Goal: Use online tool/utility: Utilize a website feature to perform a specific function

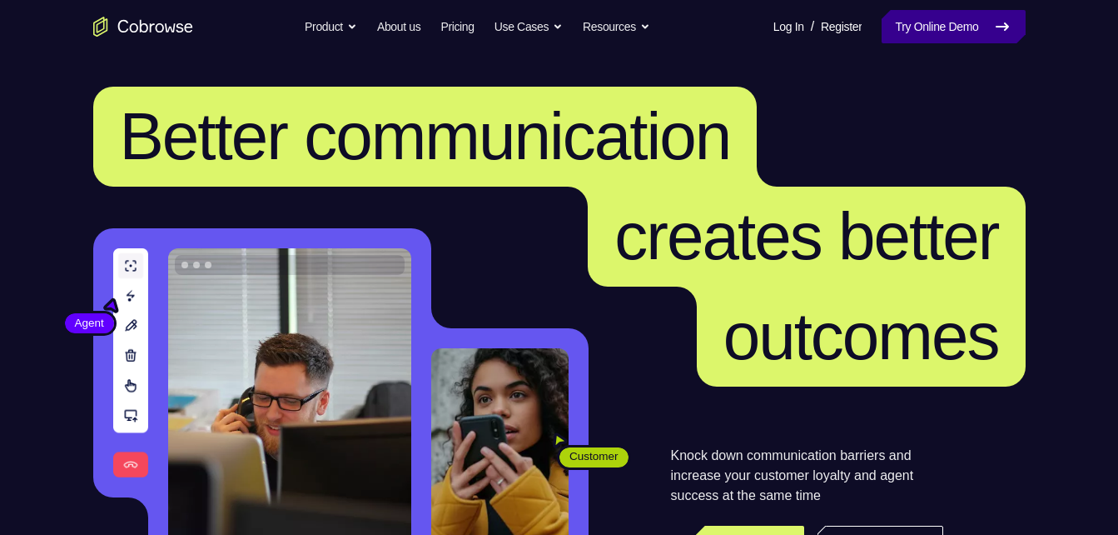
click at [903, 37] on link "Try Online Demo" at bounding box center [953, 26] width 143 height 33
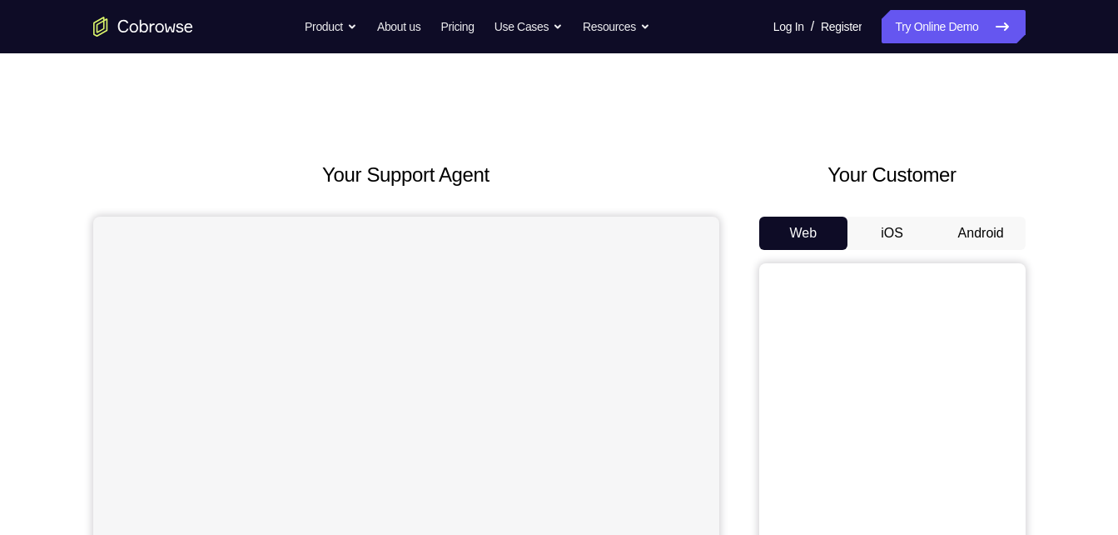
click at [996, 224] on button "Android" at bounding box center [981, 232] width 89 height 33
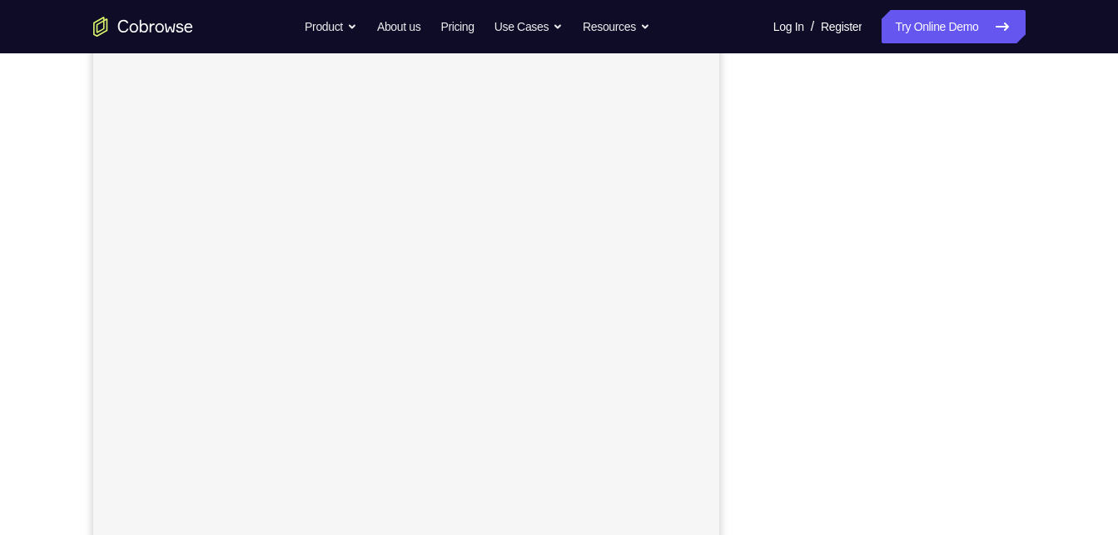
scroll to position [205, 0]
click at [937, 12] on button "Android" at bounding box center [981, 28] width 89 height 33
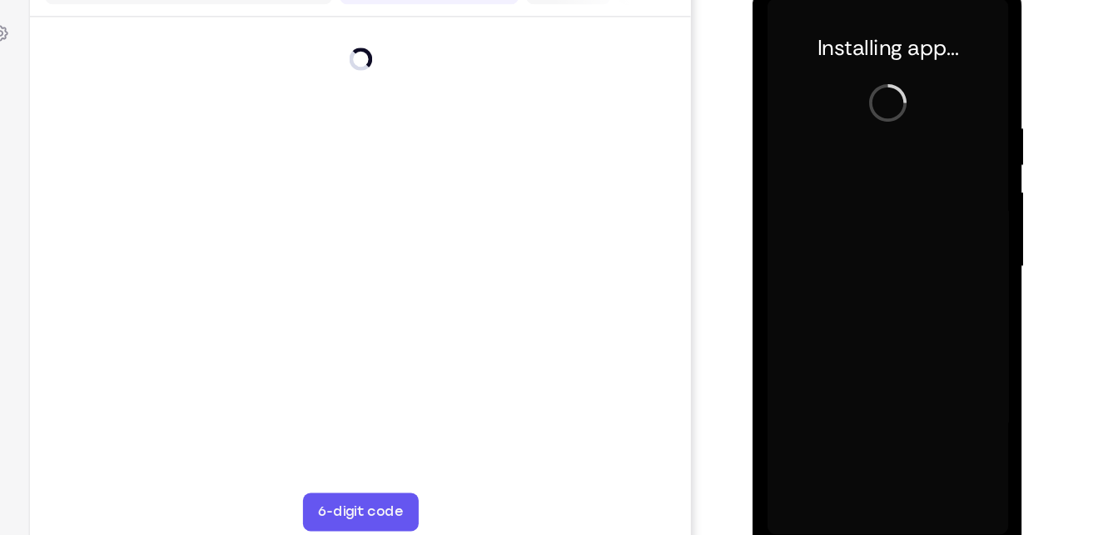
scroll to position [0, 0]
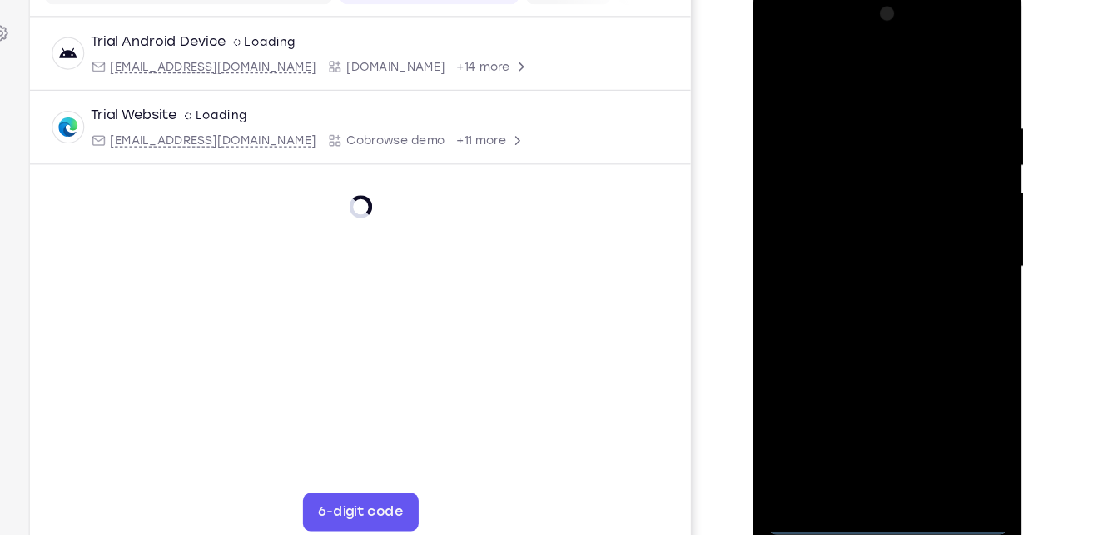
click at [863, 454] on div at bounding box center [870, 231] width 210 height 466
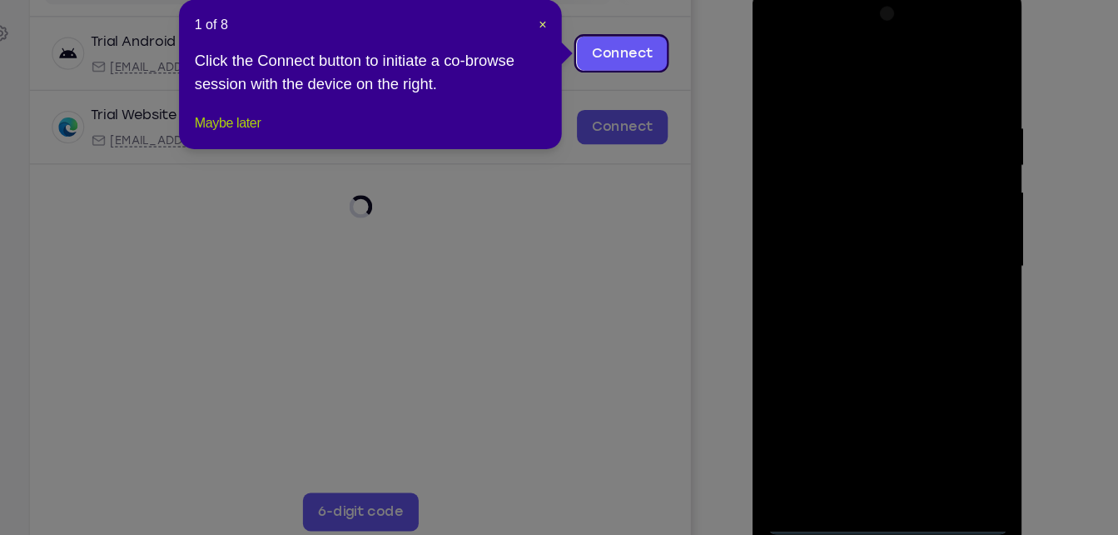
click at [341, 185] on button "Maybe later" at bounding box center [315, 175] width 57 height 20
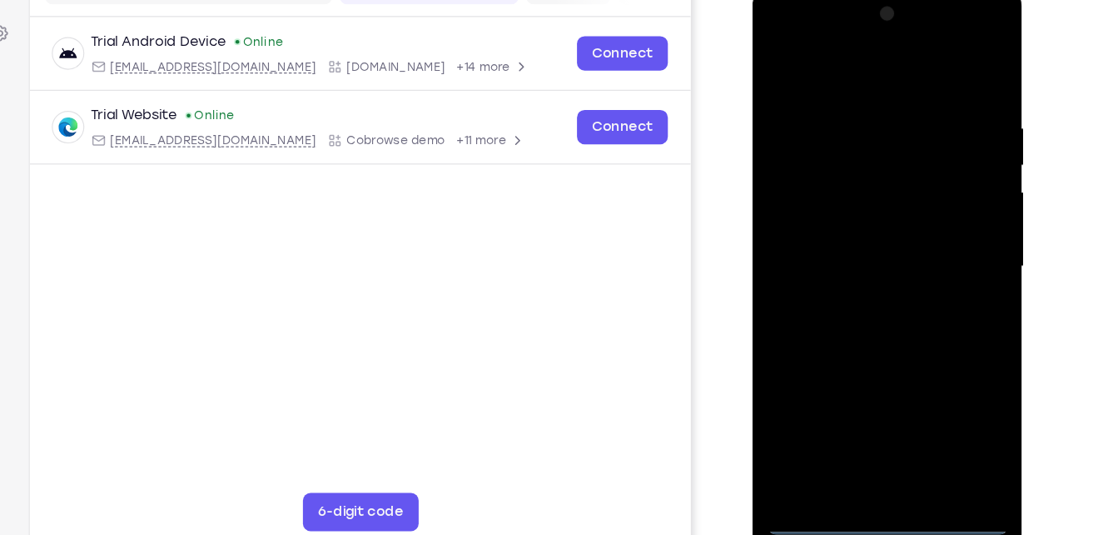
click at [941, 381] on div at bounding box center [870, 231] width 210 height 466
click at [819, 65] on div at bounding box center [870, 231] width 210 height 466
click at [937, 221] on div at bounding box center [870, 231] width 210 height 466
click at [856, 261] on div at bounding box center [870, 231] width 210 height 466
click at [837, 216] on div at bounding box center [870, 231] width 210 height 466
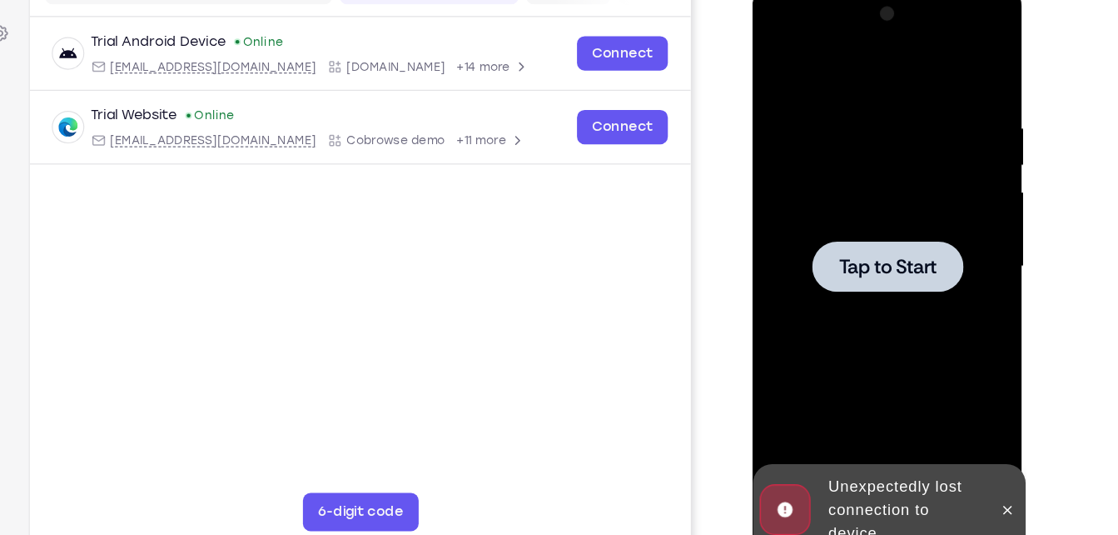
click at [868, 226] on span "Tap to Start" at bounding box center [870, 230] width 85 height 17
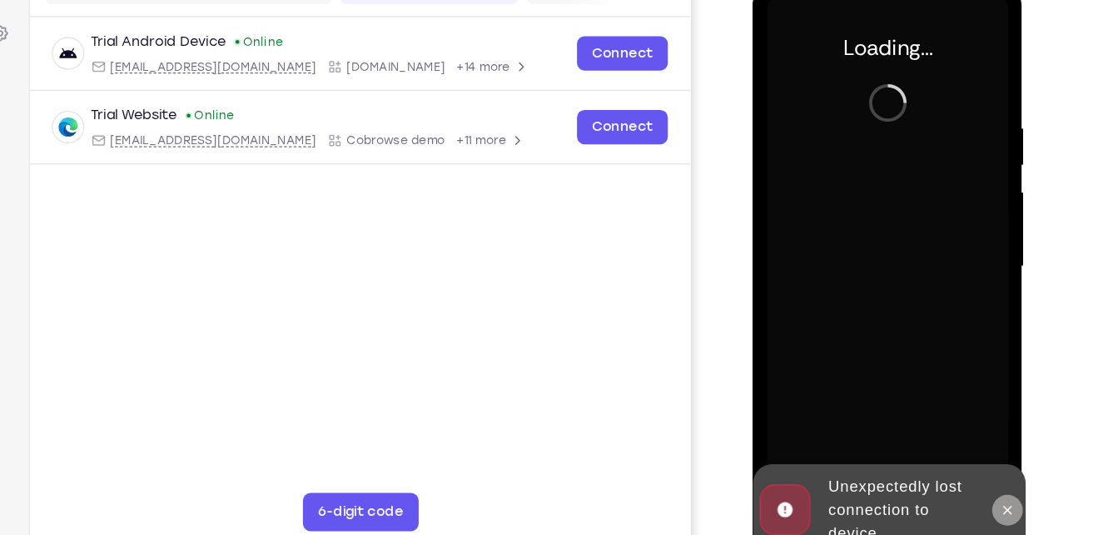
click at [973, 435] on icon at bounding box center [973, 441] width 13 height 13
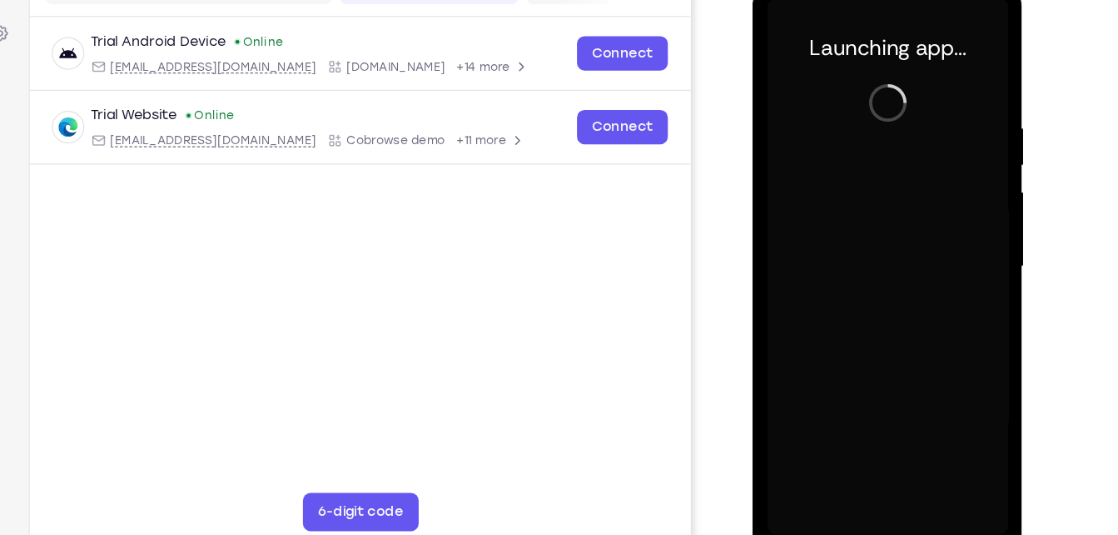
drag, startPoint x: 1337, startPoint y: 96, endPoint x: 922, endPoint y: 193, distance: 426.7
click at [922, 193] on div at bounding box center [870, 231] width 210 height 466
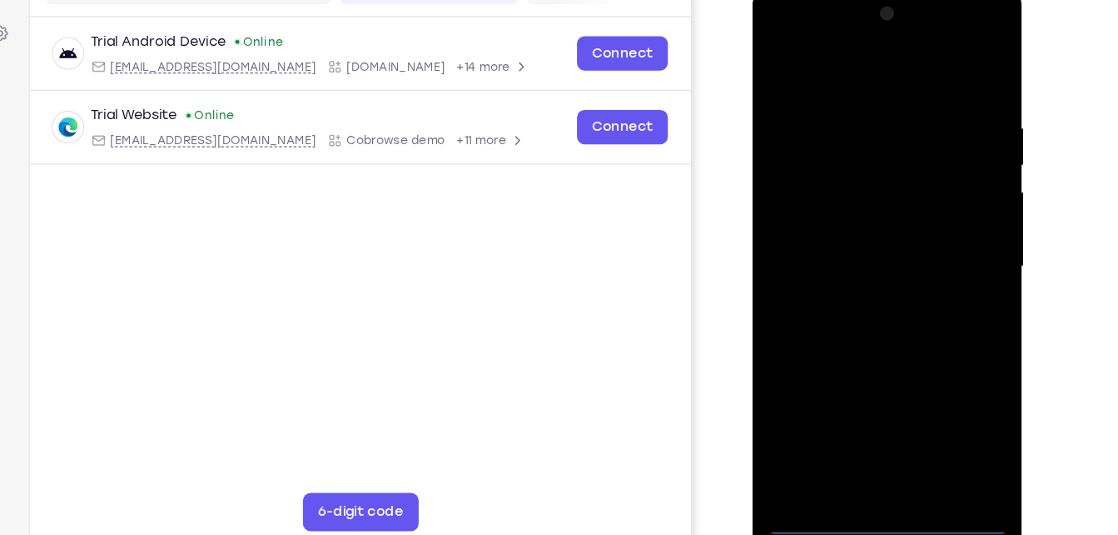
click at [877, 450] on div at bounding box center [870, 231] width 210 height 466
click at [942, 374] on div at bounding box center [870, 231] width 210 height 466
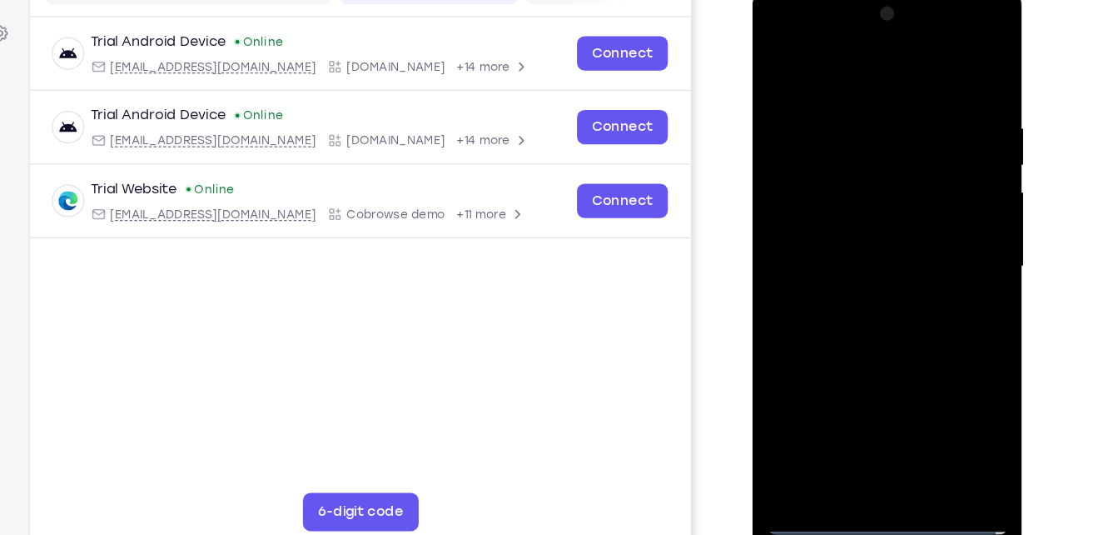
click at [845, 65] on div at bounding box center [870, 231] width 210 height 466
click at [939, 212] on div at bounding box center [870, 231] width 210 height 466
click at [846, 261] on div at bounding box center [870, 231] width 210 height 466
click at [842, 211] on div at bounding box center [870, 231] width 210 height 466
click at [845, 226] on div at bounding box center [870, 231] width 210 height 466
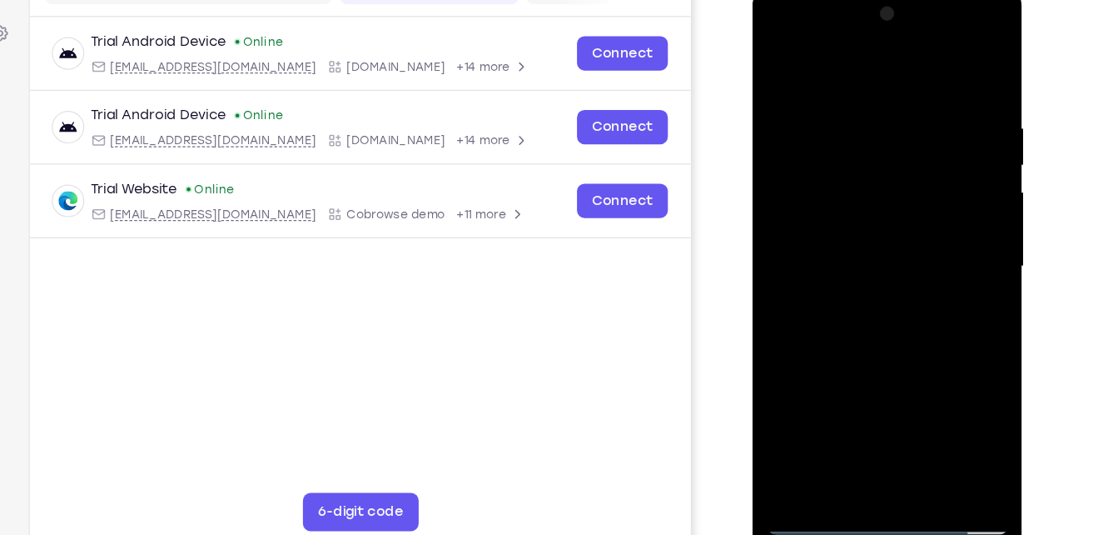
click at [878, 301] on div at bounding box center [870, 231] width 210 height 466
click at [960, 423] on div at bounding box center [870, 231] width 210 height 466
click at [853, 114] on div at bounding box center [870, 231] width 210 height 466
drag, startPoint x: 866, startPoint y: 64, endPoint x: 853, endPoint y: 8, distance: 57.2
click at [853, 8] on div at bounding box center [870, 231] width 210 height 466
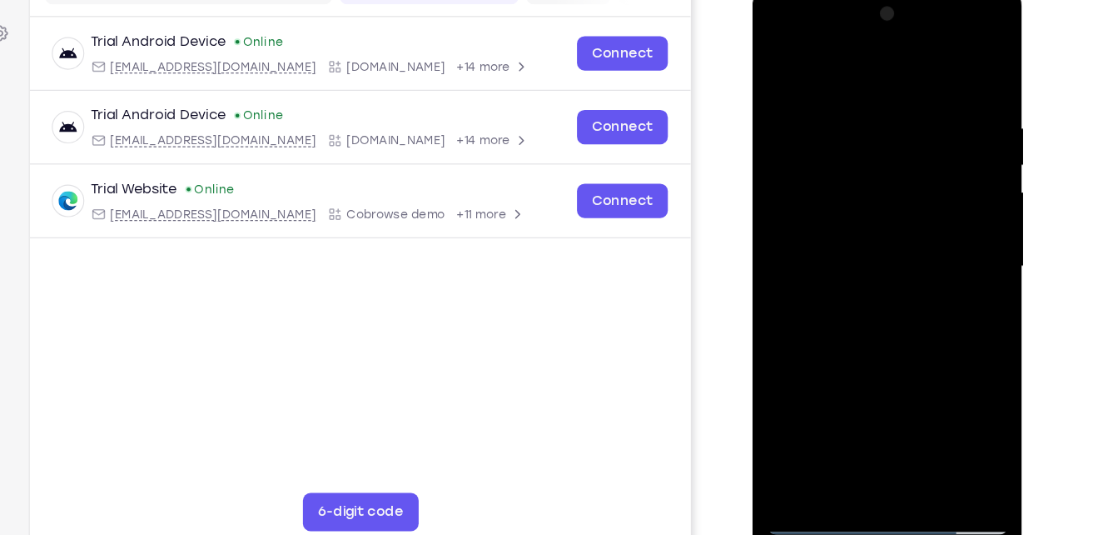
click at [934, 417] on div at bounding box center [870, 231] width 210 height 466
click at [947, 256] on div at bounding box center [870, 231] width 210 height 466
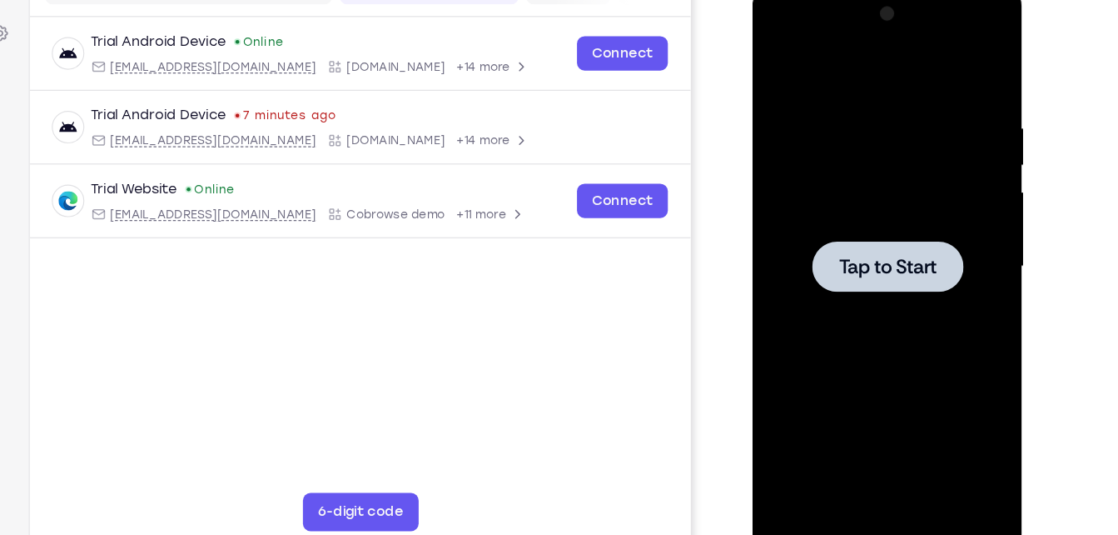
click at [873, 76] on div at bounding box center [870, 231] width 210 height 466
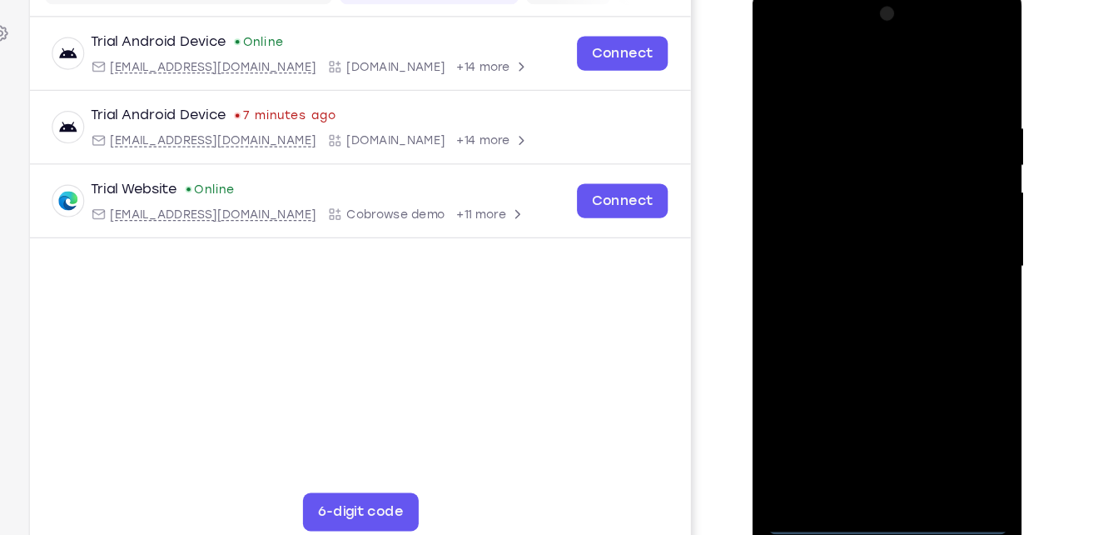
click at [882, 455] on div at bounding box center [870, 231] width 210 height 466
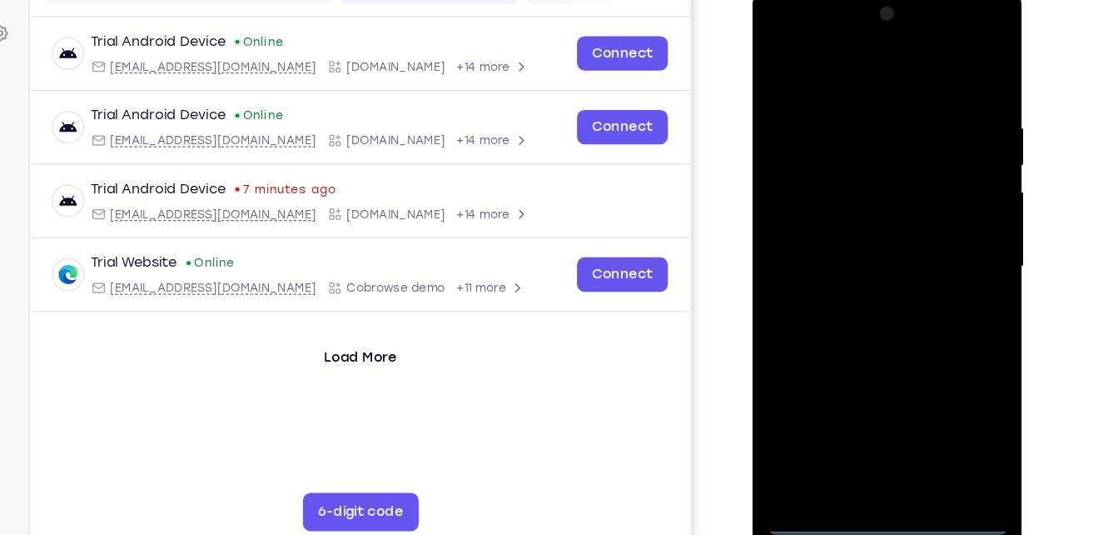
click at [947, 377] on div at bounding box center [870, 231] width 210 height 466
click at [859, 65] on div at bounding box center [870, 231] width 210 height 466
click at [805, 181] on div at bounding box center [870, 231] width 210 height 466
click at [853, 233] on div at bounding box center [870, 231] width 210 height 466
click at [857, 251] on div at bounding box center [870, 231] width 210 height 466
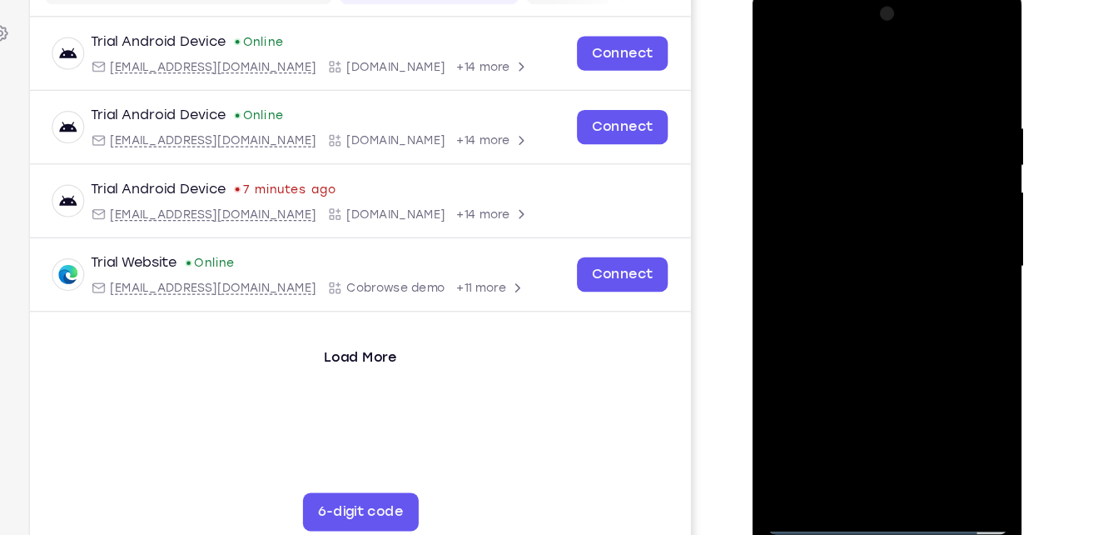
drag, startPoint x: 861, startPoint y: 377, endPoint x: 870, endPoint y: 260, distance: 117.8
click at [870, 260] on div at bounding box center [870, 231] width 210 height 466
click at [868, 419] on div at bounding box center [870, 231] width 210 height 466
click at [927, 77] on div at bounding box center [870, 231] width 210 height 466
click at [785, 59] on div at bounding box center [870, 231] width 210 height 466
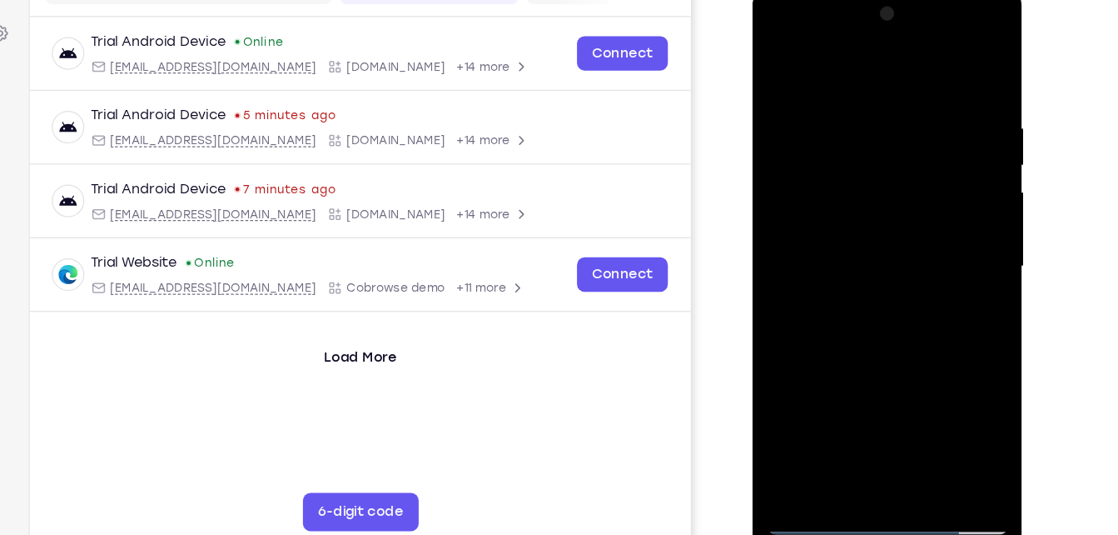
drag, startPoint x: 940, startPoint y: 301, endPoint x: 938, endPoint y: 115, distance: 185.7
click at [938, 115] on div at bounding box center [870, 231] width 210 height 466
drag, startPoint x: 910, startPoint y: 385, endPoint x: 913, endPoint y: 140, distance: 245.6
click at [913, 140] on div at bounding box center [870, 231] width 210 height 466
drag, startPoint x: 917, startPoint y: 355, endPoint x: 917, endPoint y: 86, distance: 268.9
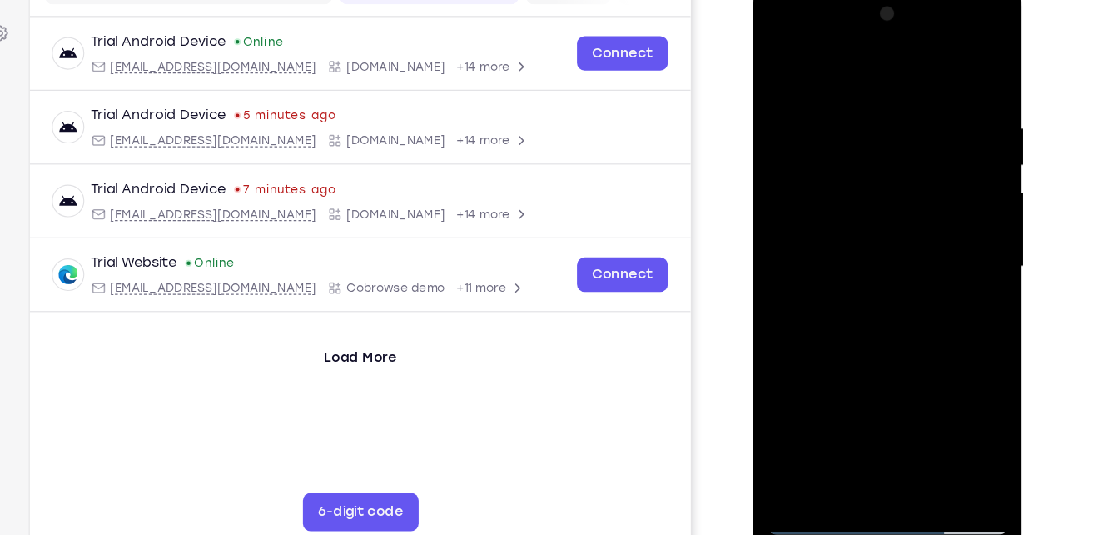
click at [917, 86] on div at bounding box center [870, 231] width 210 height 466
drag, startPoint x: 907, startPoint y: 335, endPoint x: 909, endPoint y: 85, distance: 249.8
click at [909, 85] on div at bounding box center [870, 231] width 210 height 466
drag, startPoint x: 904, startPoint y: 351, endPoint x: 915, endPoint y: 104, distance: 246.7
click at [915, 104] on div at bounding box center [870, 231] width 210 height 466
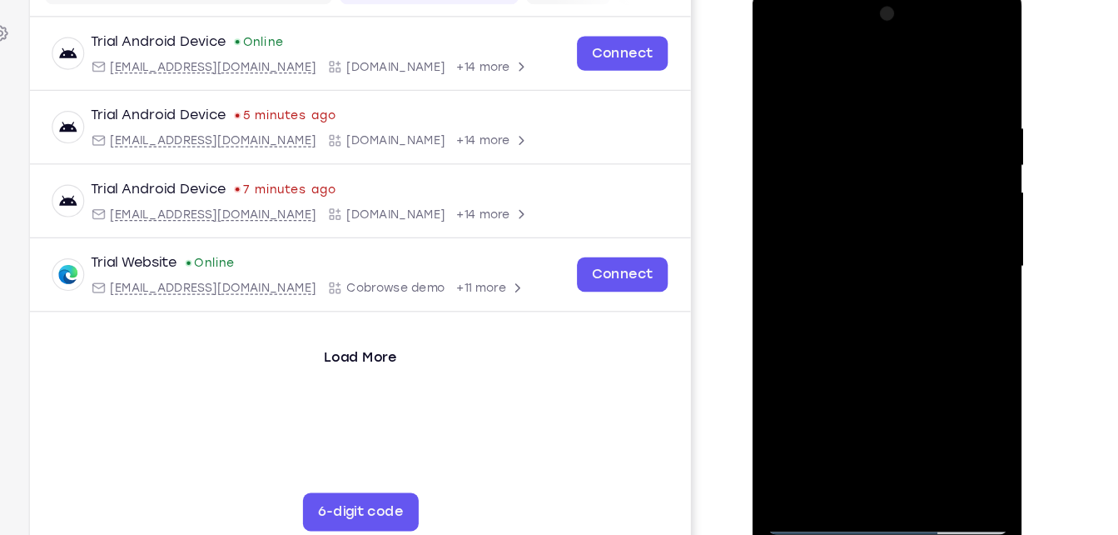
drag, startPoint x: 898, startPoint y: 354, endPoint x: 908, endPoint y: 105, distance: 249.2
click at [908, 105] on div at bounding box center [870, 231] width 210 height 466
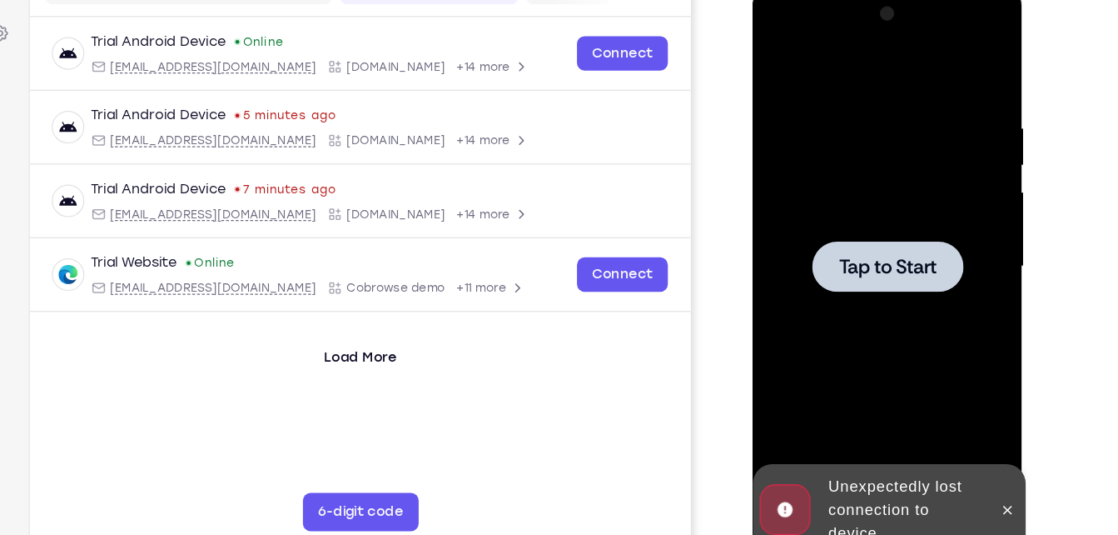
click at [908, 105] on div at bounding box center [870, 231] width 210 height 466
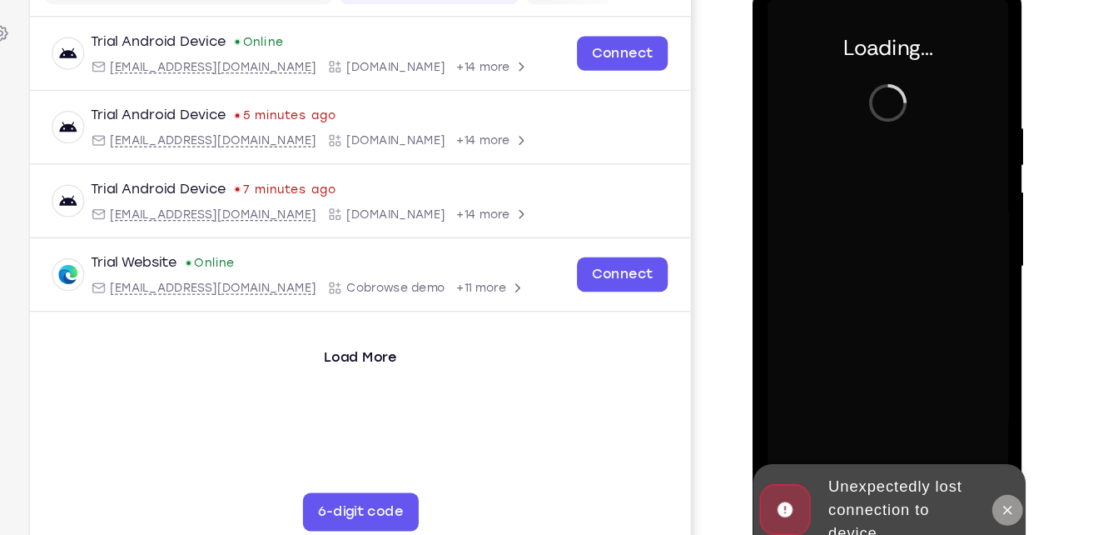
click at [976, 442] on icon at bounding box center [973, 441] width 13 height 13
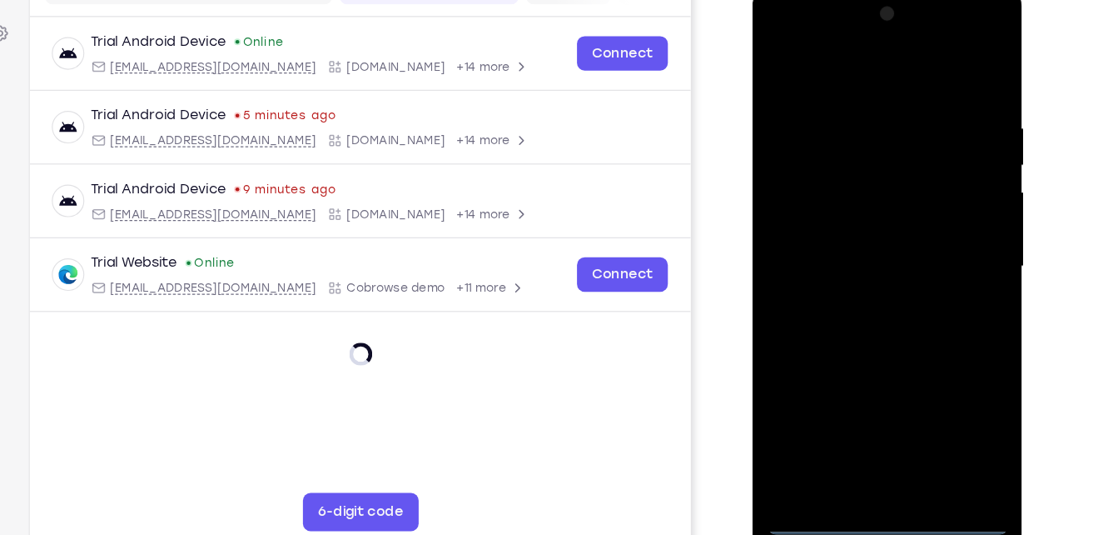
click at [868, 448] on div at bounding box center [870, 231] width 210 height 466
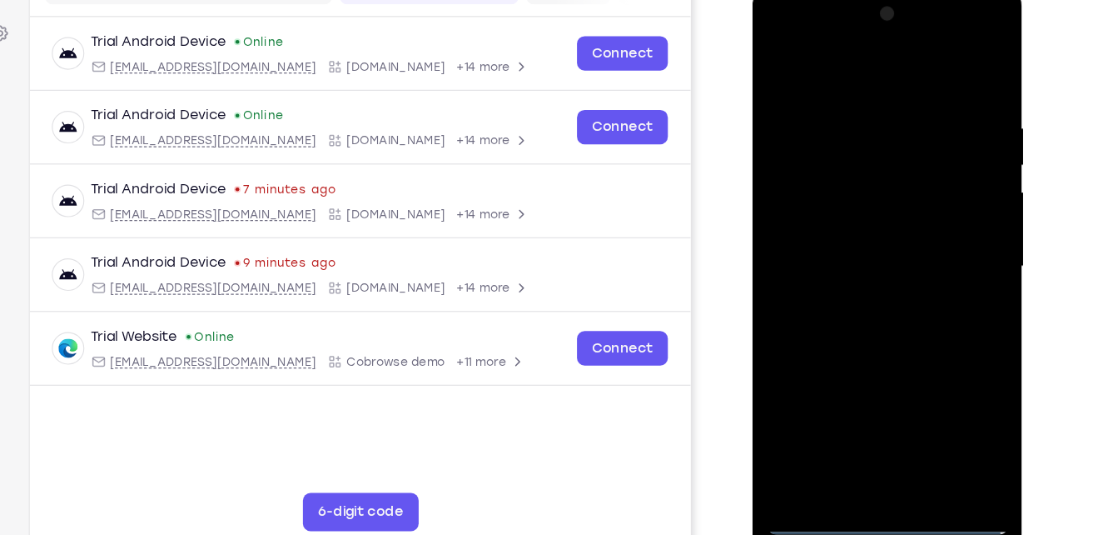
click at [942, 373] on div at bounding box center [870, 231] width 210 height 466
click at [813, 61] on div at bounding box center [870, 231] width 210 height 466
click at [940, 231] on div at bounding box center [870, 231] width 210 height 466
click at [858, 259] on div at bounding box center [870, 231] width 210 height 466
click at [849, 213] on div at bounding box center [870, 231] width 210 height 466
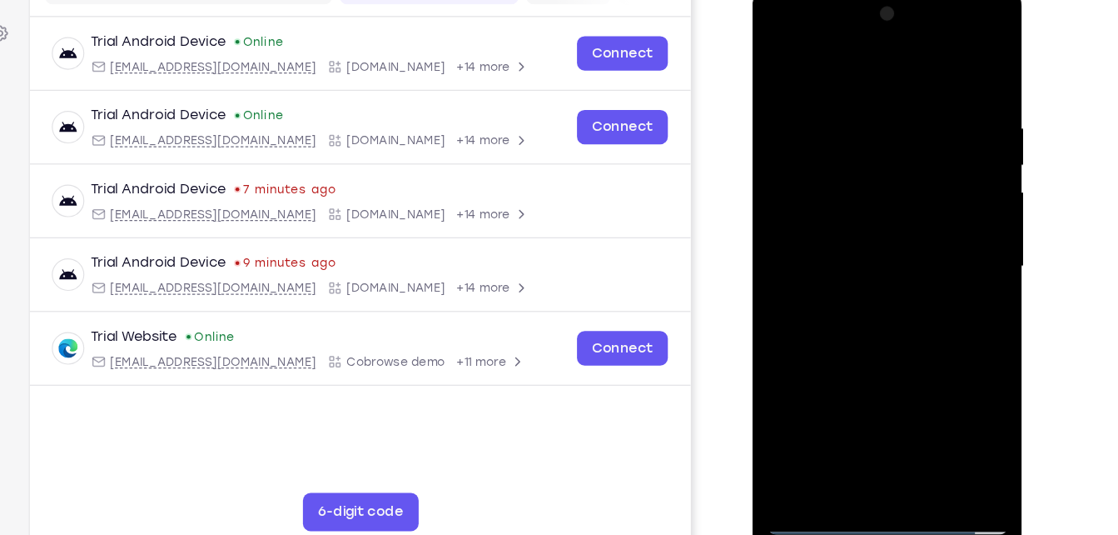
click at [852, 230] on div at bounding box center [870, 231] width 210 height 466
click at [856, 311] on div at bounding box center [870, 231] width 210 height 466
click at [848, 103] on div at bounding box center [870, 231] width 210 height 466
drag, startPoint x: 839, startPoint y: 74, endPoint x: 838, endPoint y: 12, distance: 61.6
click at [838, 12] on div at bounding box center [870, 231] width 210 height 466
